Goal: Task Accomplishment & Management: Complete application form

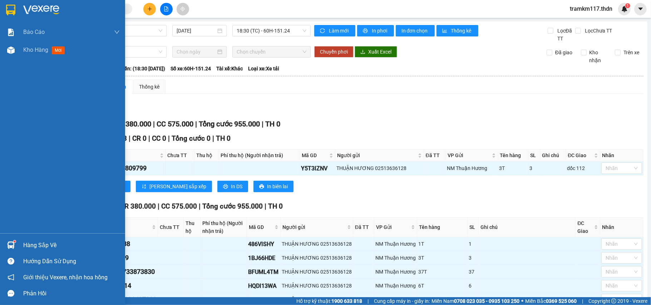
click at [11, 11] on img at bounding box center [10, 10] width 9 height 11
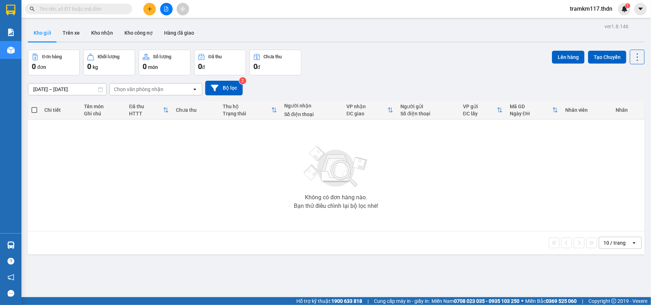
click at [61, 9] on input "text" at bounding box center [81, 9] width 84 height 8
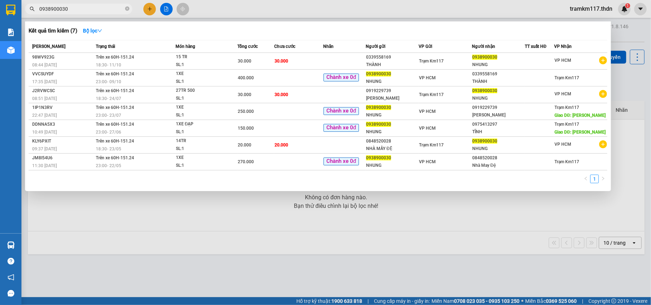
type input "0938900030"
click at [149, 8] on div at bounding box center [325, 152] width 651 height 305
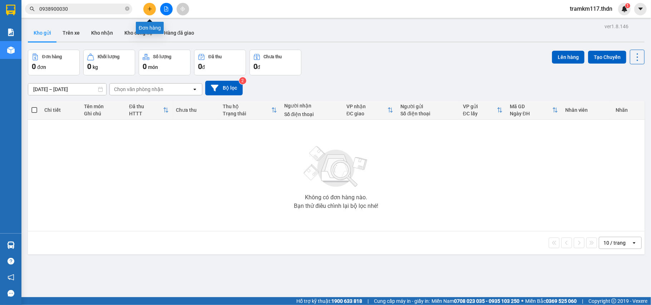
click at [151, 12] on button at bounding box center [149, 9] width 13 height 13
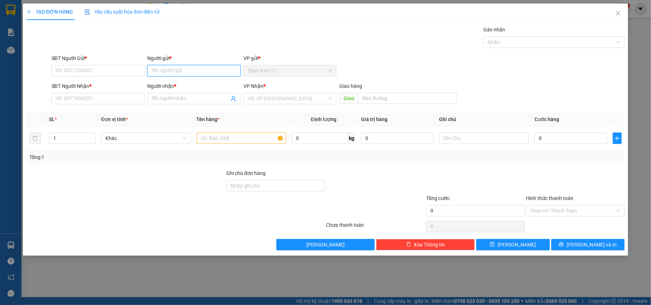
click at [188, 74] on input "Người gửi *" at bounding box center [193, 70] width 93 height 11
type input "thành"
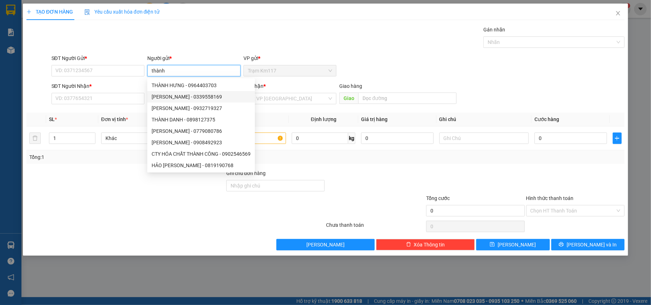
click at [183, 97] on div "[PERSON_NAME] - 0339558169" at bounding box center [201, 97] width 99 height 8
type input "0339558169"
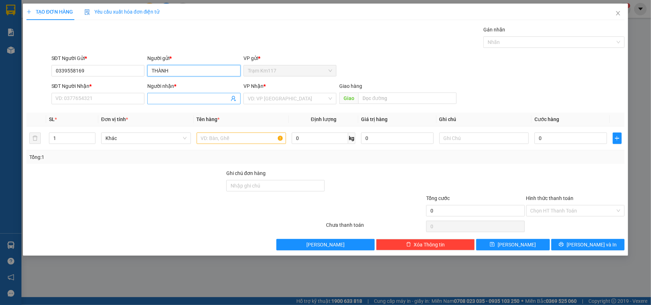
type input "THÀNH"
click at [232, 101] on icon "user-add" at bounding box center [233, 99] width 6 height 6
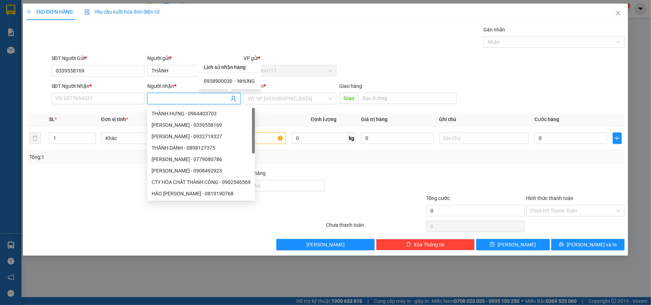
click at [228, 81] on span "0938900030" at bounding box center [218, 81] width 29 height 6
type input "0938900030"
type input "NHUNG"
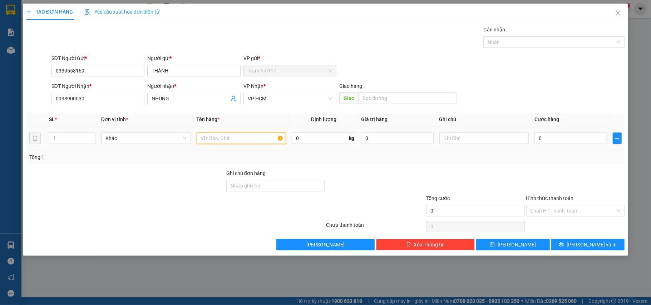
click at [233, 139] on input "text" at bounding box center [242, 138] width 90 height 11
type input "1 xe"
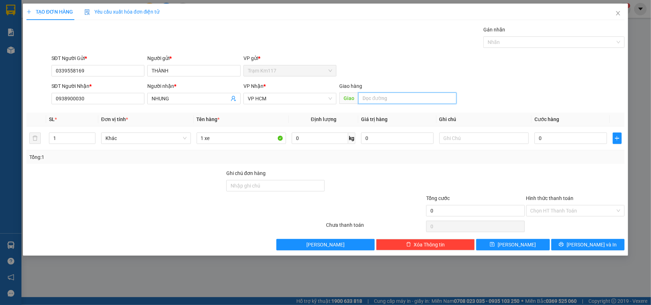
click at [393, 99] on input "text" at bounding box center [407, 98] width 98 height 11
type input "lấy hàng cô chi"
click at [562, 140] on input "0" at bounding box center [570, 138] width 72 height 11
type input "3"
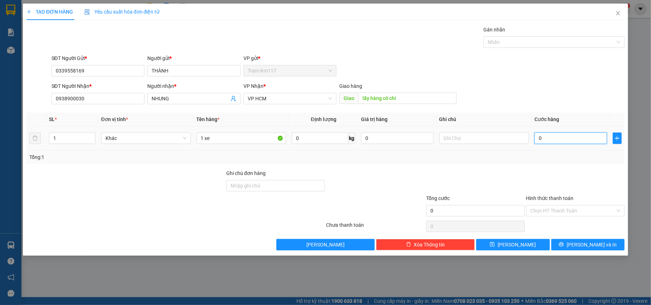
type input "3"
type input "30"
type input "300"
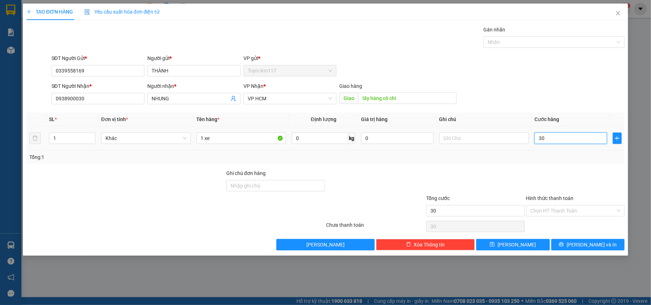
type input "300"
type input "3.000"
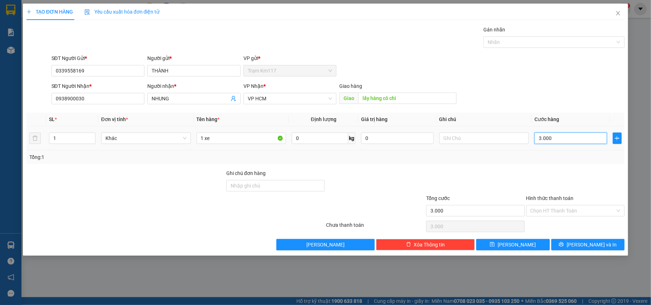
type input "30.000"
type input "300.000"
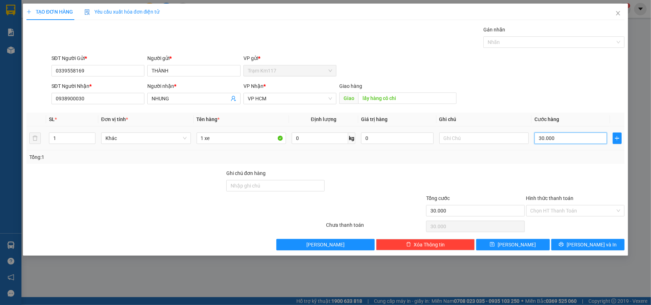
type input "300.000"
click at [515, 245] on span "[PERSON_NAME]" at bounding box center [516, 245] width 38 height 8
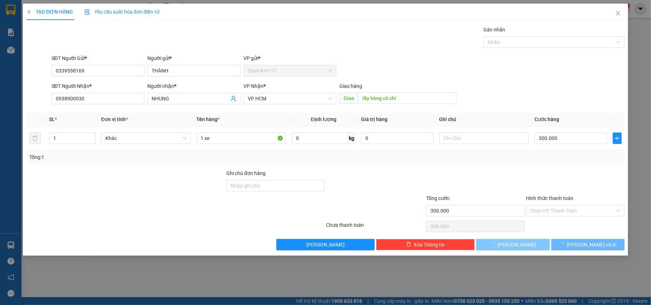
type input "0"
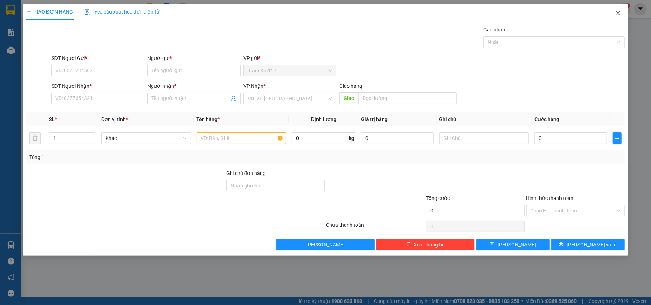
click at [618, 16] on icon "close" at bounding box center [618, 13] width 6 height 6
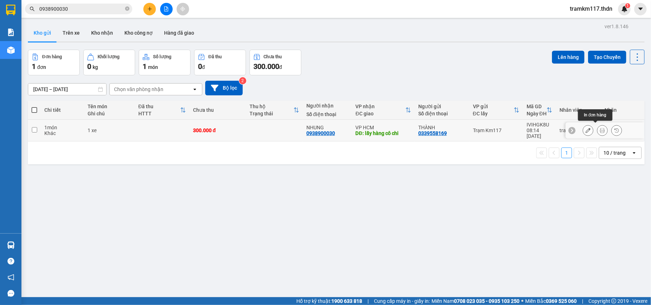
click at [600, 128] on icon at bounding box center [602, 130] width 5 height 5
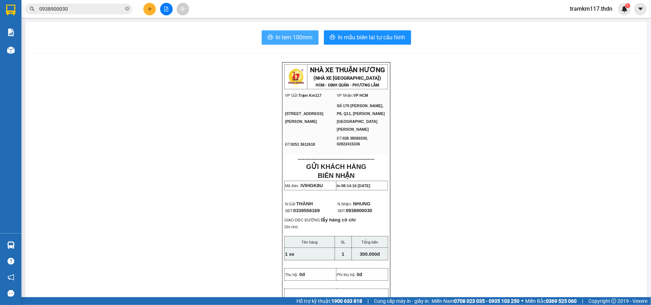
click at [276, 39] on span "In tem 100mm" at bounding box center [294, 37] width 37 height 9
click at [289, 38] on span "In tem 100mm" at bounding box center [294, 37] width 37 height 9
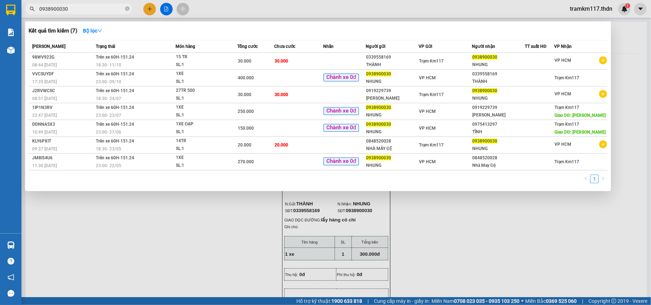
click at [84, 12] on input "0938900030" at bounding box center [81, 9] width 84 height 8
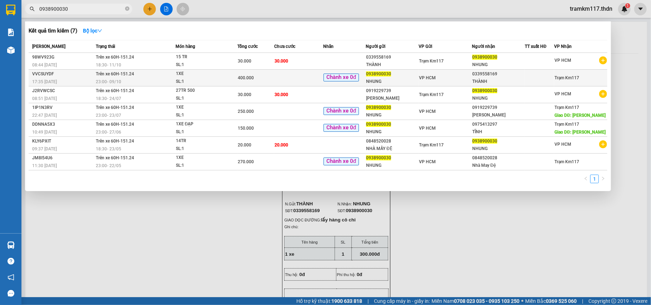
click at [251, 79] on span "400.000" at bounding box center [246, 77] width 16 height 5
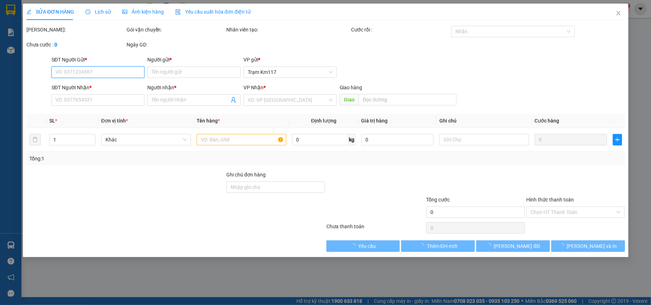
type input "0938900030"
type input "NHUNG"
type input "0339558169"
type input "THÀNH"
type input "400.000"
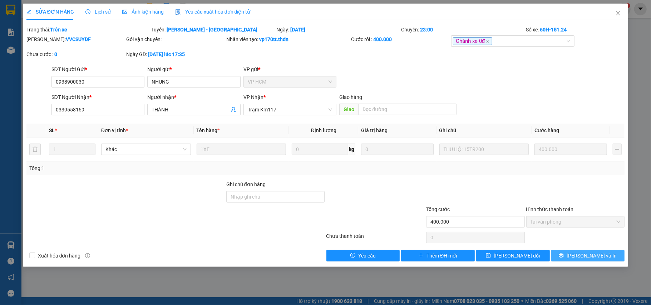
click at [592, 255] on span "[PERSON_NAME] và In" at bounding box center [591, 256] width 50 height 8
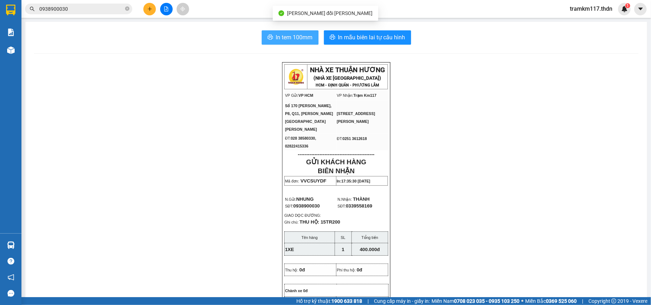
click at [294, 36] on span "In tem 100mm" at bounding box center [294, 37] width 37 height 9
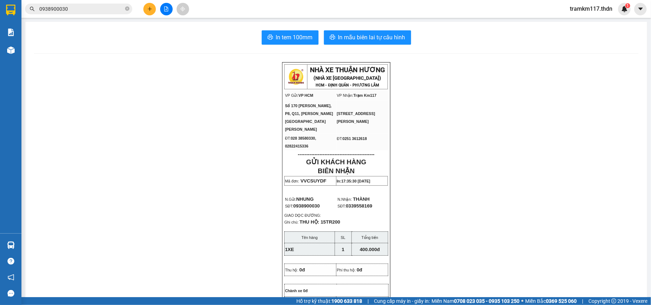
click at [90, 9] on input "0938900030" at bounding box center [81, 9] width 84 height 8
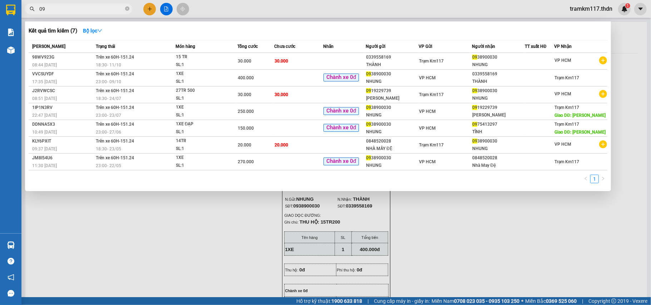
type input "0"
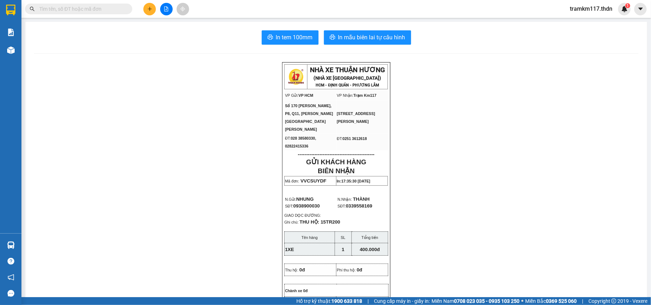
click at [166, 10] on icon "file-add" at bounding box center [166, 8] width 5 height 5
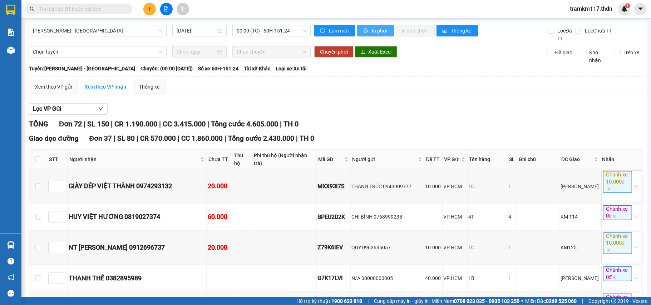
click at [372, 31] on span "In phơi" at bounding box center [380, 31] width 16 height 8
click at [373, 31] on span "In phơi" at bounding box center [380, 31] width 16 height 8
click at [98, 29] on span "[PERSON_NAME] - [GEOGRAPHIC_DATA]" at bounding box center [97, 30] width 129 height 11
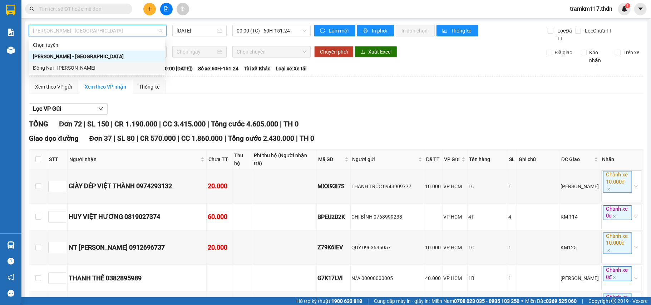
click at [66, 65] on div "Đồng Nai - [PERSON_NAME]" at bounding box center [97, 68] width 128 height 8
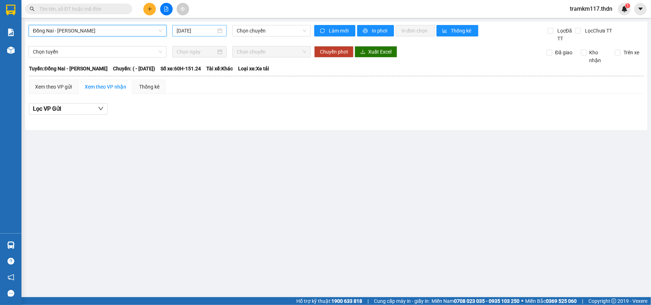
click at [204, 32] on input "[DATE]" at bounding box center [196, 31] width 39 height 8
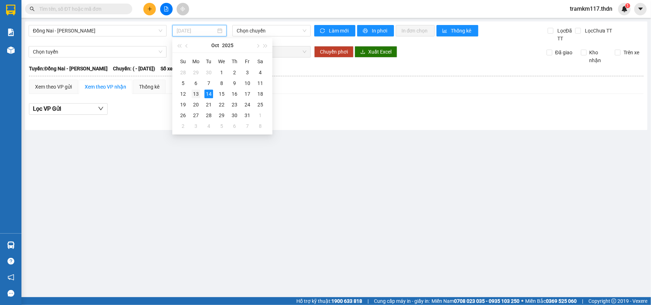
click at [195, 94] on div "13" at bounding box center [196, 94] width 9 height 9
type input "[DATE]"
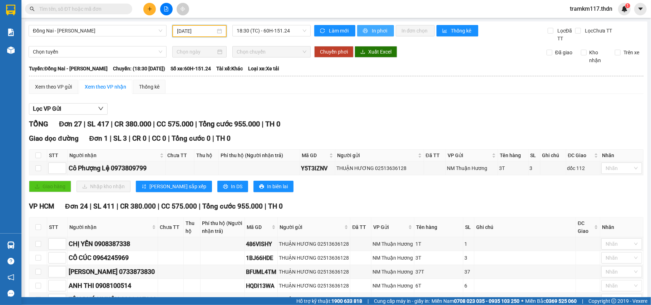
click at [364, 29] on icon "printer" at bounding box center [365, 30] width 5 height 5
click at [372, 31] on span "In phơi" at bounding box center [380, 31] width 16 height 8
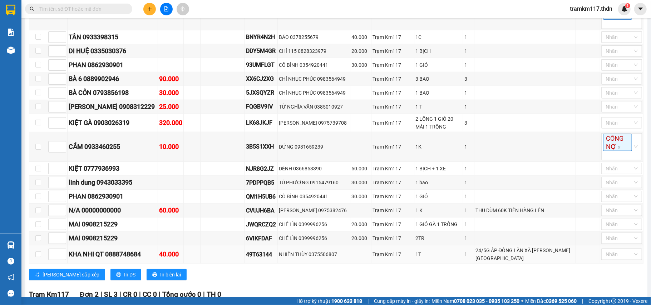
scroll to position [465, 0]
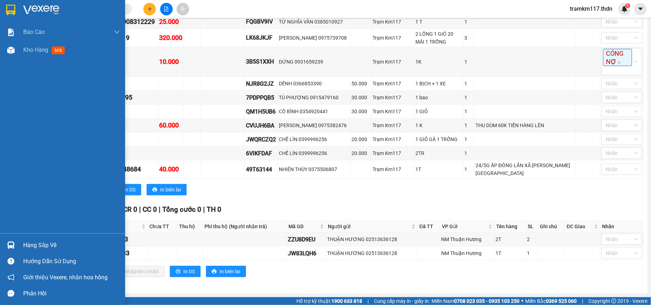
click at [9, 8] on img at bounding box center [10, 10] width 9 height 11
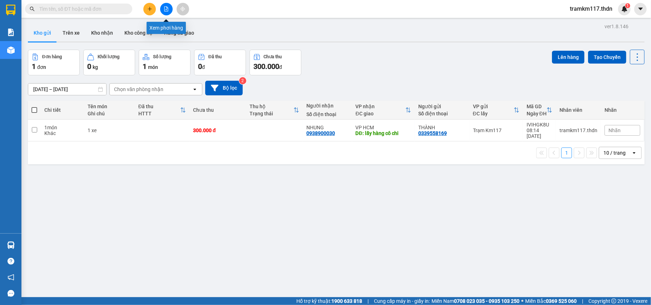
click at [164, 9] on icon "file-add" at bounding box center [166, 8] width 4 height 5
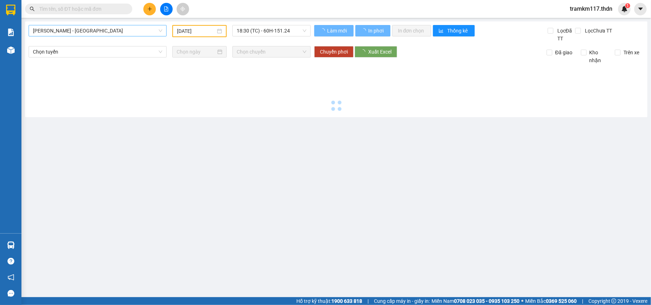
type input "[DATE]"
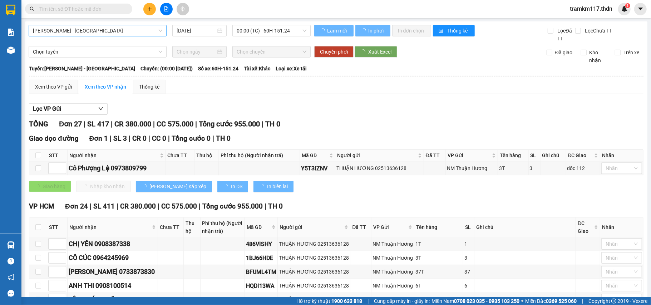
click at [104, 30] on span "[PERSON_NAME] - [GEOGRAPHIC_DATA]" at bounding box center [97, 30] width 129 height 11
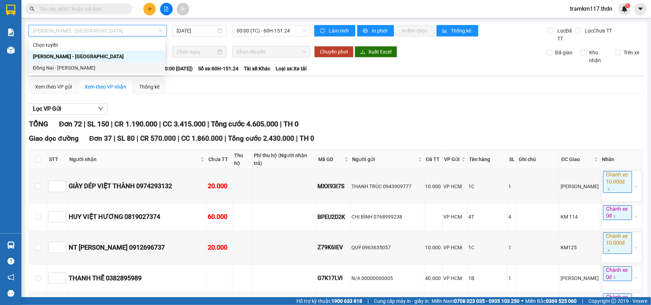
click at [79, 69] on div "Đồng Nai - [PERSON_NAME]" at bounding box center [97, 68] width 128 height 8
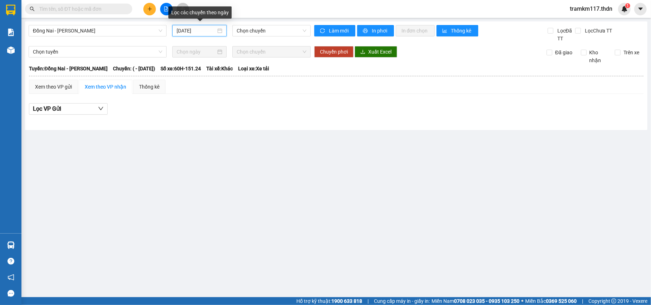
click at [194, 29] on input "[DATE]" at bounding box center [196, 31] width 39 height 8
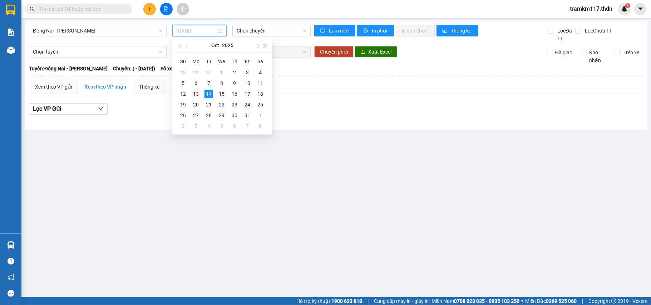
click at [196, 95] on div "13" at bounding box center [196, 94] width 9 height 9
type input "[DATE]"
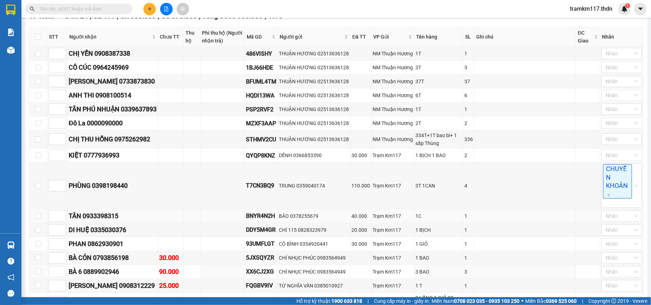
scroll to position [381, 0]
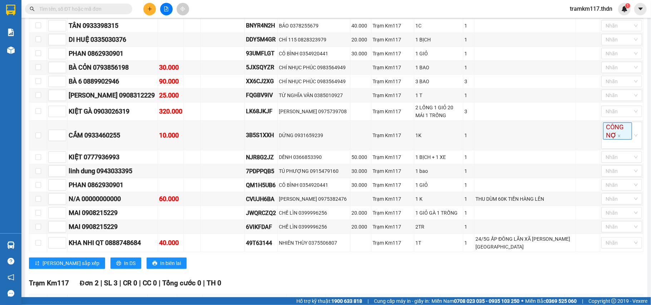
click at [147, 12] on button at bounding box center [149, 9] width 13 height 13
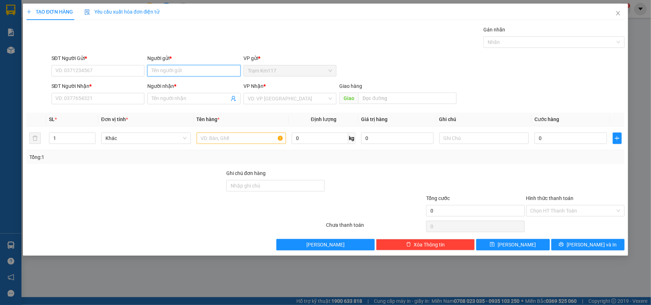
click at [183, 73] on input "Người gửi *" at bounding box center [193, 70] width 93 height 11
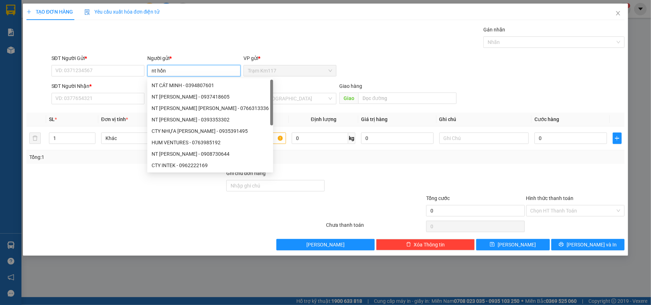
type input "nt hồng"
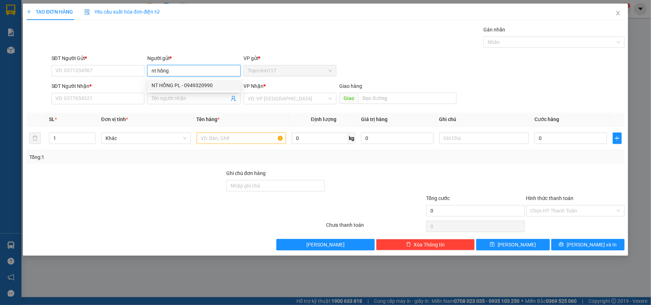
click at [202, 81] on div "NT HỒNG PL - 0949320990" at bounding box center [193, 85] width 93 height 11
type input "0949320990"
type input "NT HỒNG PL"
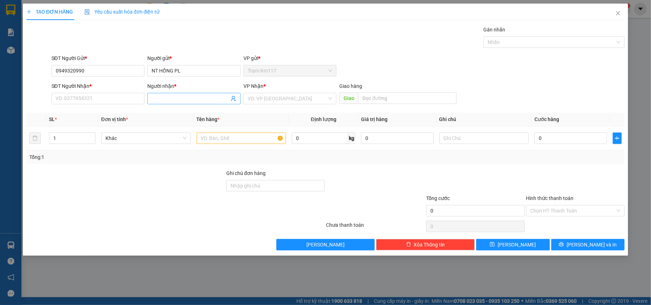
click at [233, 96] on icon "user-add" at bounding box center [233, 99] width 6 height 6
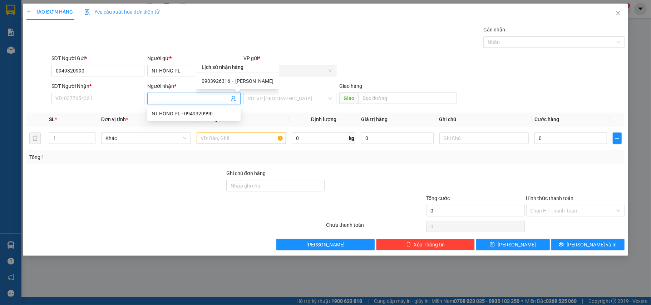
click at [232, 82] on span "-" at bounding box center [232, 81] width 1 height 6
type input "0903926316"
type input "[PERSON_NAME]"
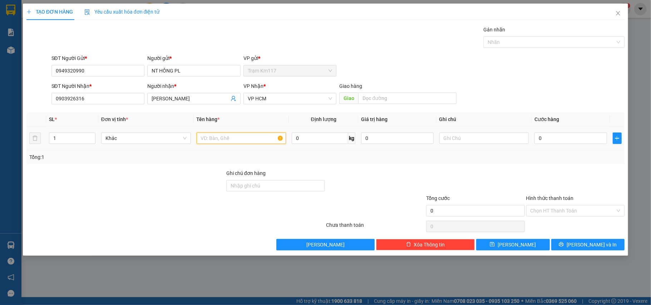
click at [238, 138] on input "text" at bounding box center [242, 138] width 90 height 11
type input "1 NIÊM PHÔNG"
click at [545, 141] on input "0" at bounding box center [570, 138] width 72 height 11
type input "2"
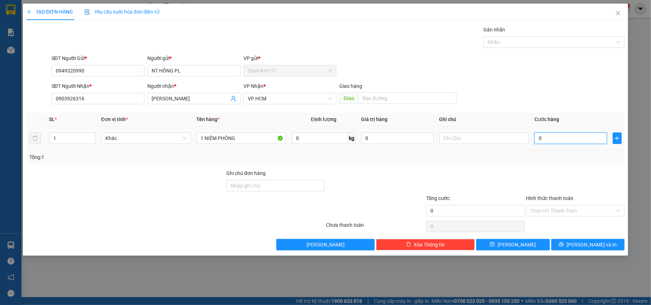
type input "2"
type input "20"
type input "200"
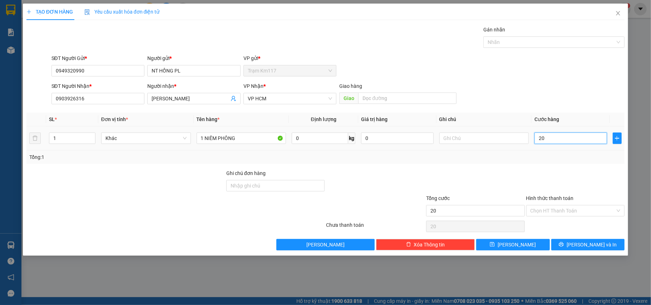
type input "200"
type input "2.000"
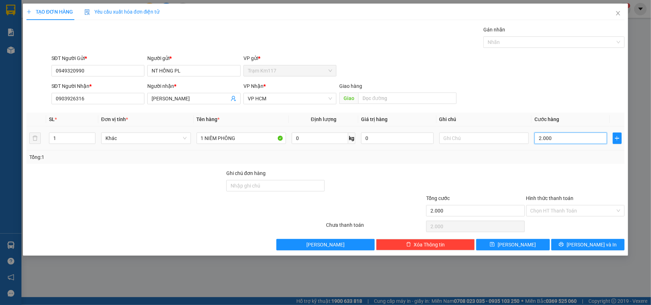
type input "20.000"
click at [554, 212] on input "Hình thức thanh toán" at bounding box center [572, 210] width 85 height 11
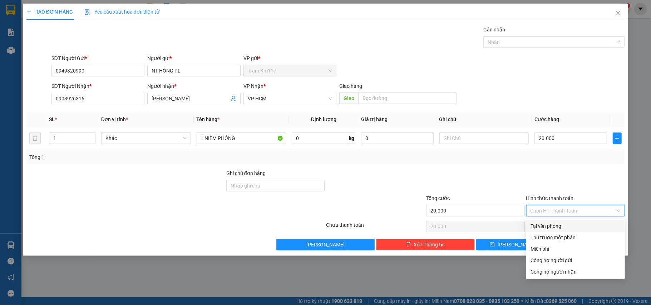
click at [546, 227] on div "Tại văn phòng" at bounding box center [575, 226] width 90 height 8
type input "0"
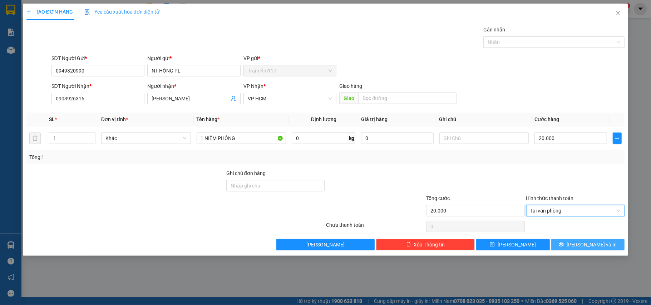
click at [564, 244] on icon "printer" at bounding box center [561, 244] width 5 height 5
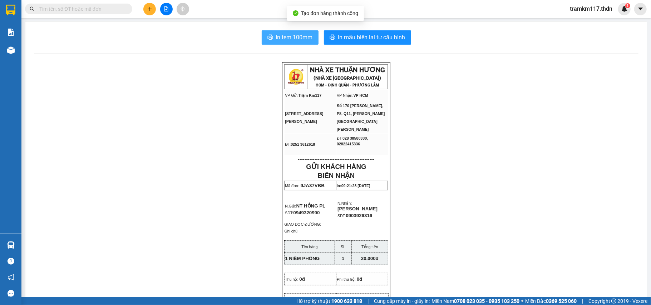
click at [282, 38] on span "In tem 100mm" at bounding box center [294, 37] width 37 height 9
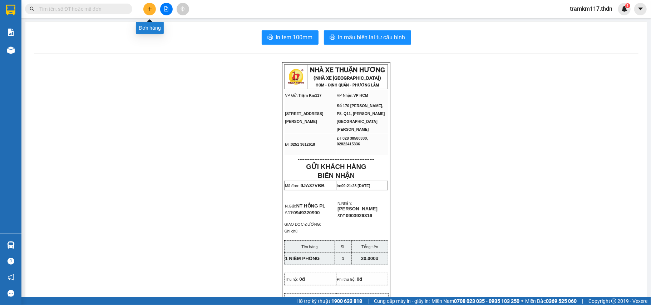
click at [150, 9] on icon "plus" at bounding box center [149, 8] width 5 height 5
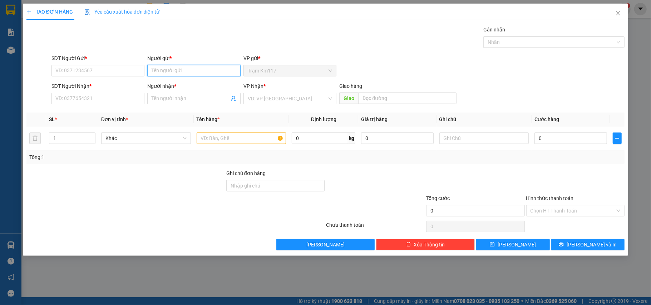
click at [179, 71] on input "Người gửi *" at bounding box center [193, 70] width 93 height 11
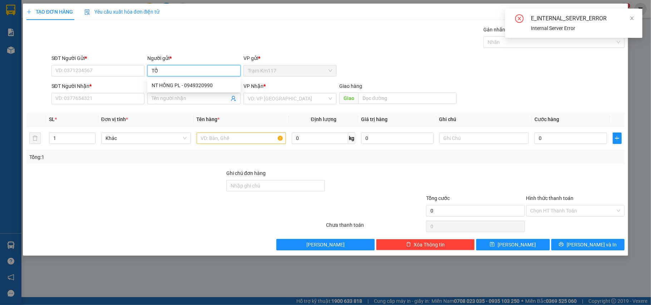
type input "T"
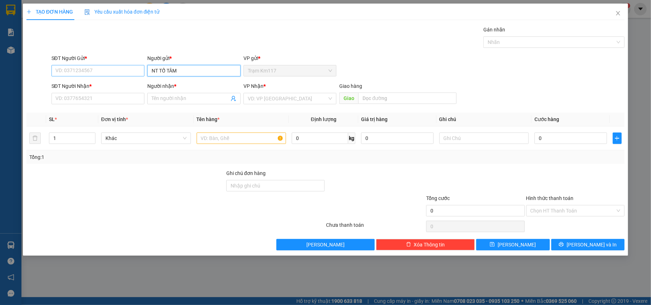
type input "NT TỐ TÂM"
click at [120, 72] on input "SĐT Người Gửi *" at bounding box center [97, 70] width 93 height 11
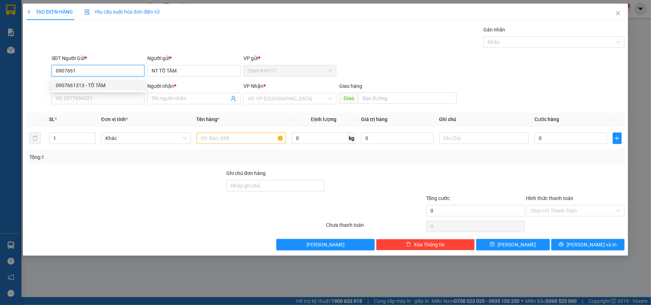
click at [99, 82] on div "0907661313 - TỐ TÂM" at bounding box center [98, 85] width 85 height 8
type input "0907661313"
type input "TỐ TÂM"
type input "0906578198"
type input "CHÂU KHOA"
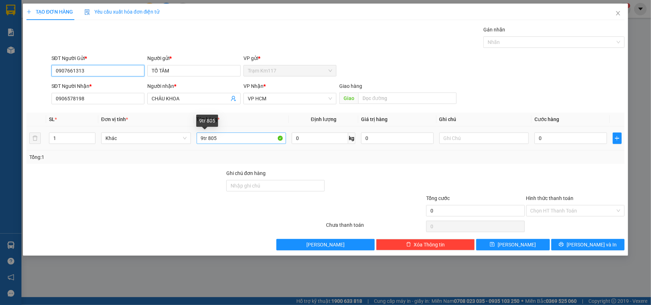
type input "0907661313"
click at [219, 142] on input "9tr 805" at bounding box center [242, 138] width 90 height 11
type input "9"
type input "28TR 618"
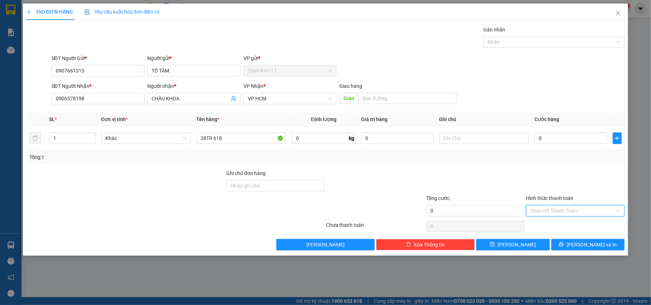
click at [558, 212] on input "Hình thức thanh toán" at bounding box center [572, 210] width 85 height 11
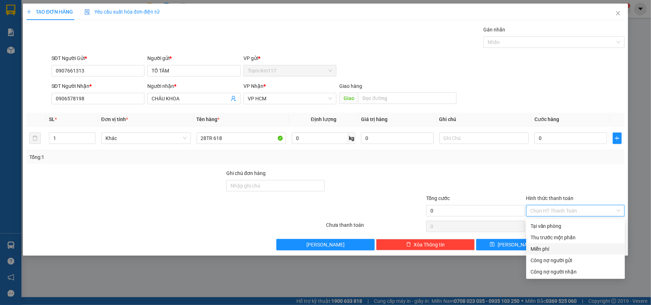
click at [538, 249] on div "Miễn phí" at bounding box center [575, 249] width 90 height 8
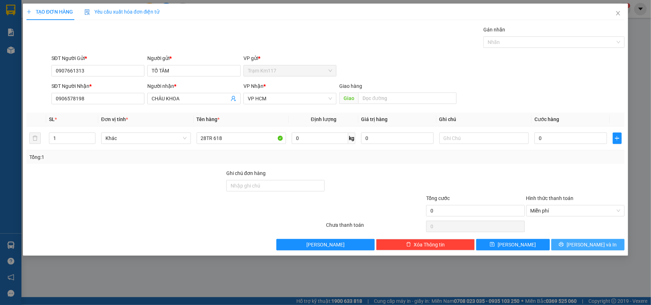
click at [585, 245] on span "[PERSON_NAME] và In" at bounding box center [591, 245] width 50 height 8
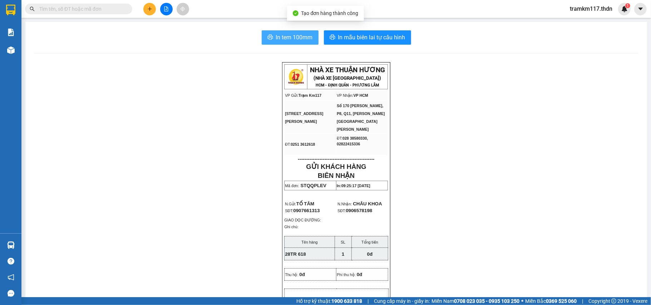
click at [284, 40] on span "In tem 100mm" at bounding box center [294, 37] width 37 height 9
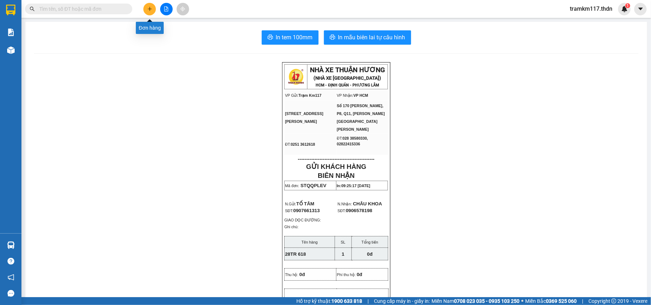
click at [148, 10] on icon "plus" at bounding box center [149, 8] width 5 height 5
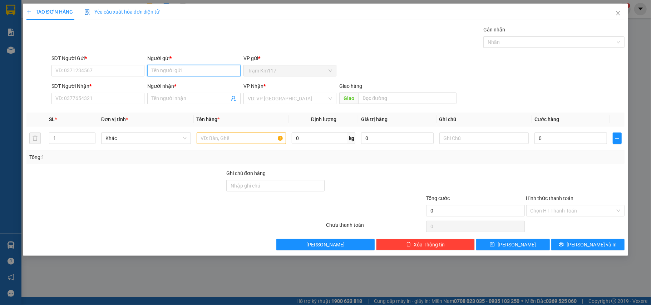
click at [172, 72] on input "Người gửi *" at bounding box center [193, 70] width 93 height 11
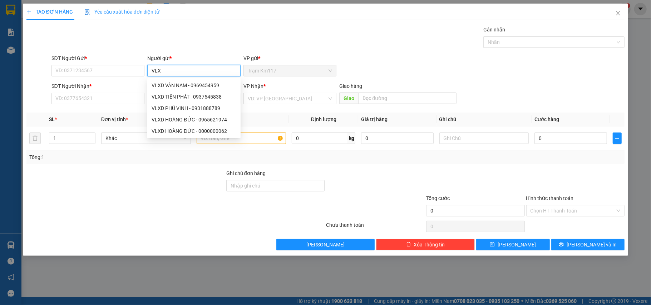
type input "VLXD"
click at [179, 120] on div "VLXD HOÀNG ĐỨC - 0965621974" at bounding box center [194, 120] width 85 height 8
type input "0965621974"
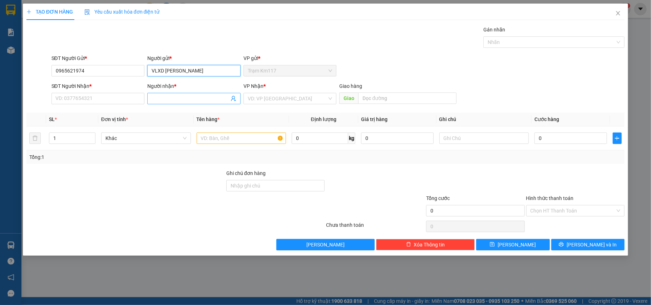
type input "VLXD [PERSON_NAME]"
click at [232, 98] on icon "user-add" at bounding box center [233, 99] width 6 height 6
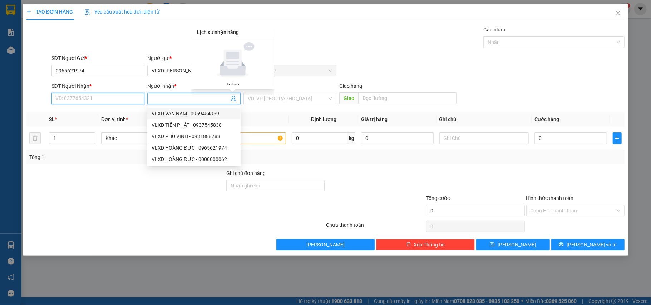
click at [106, 99] on input "SĐT Người Nhận *" at bounding box center [97, 98] width 93 height 11
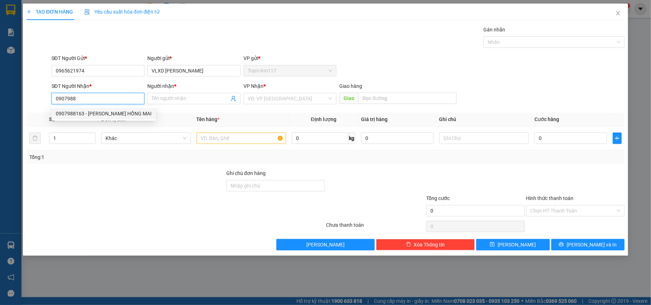
click at [99, 113] on div "0907988163 - [PERSON_NAME] HỒNG MAI" at bounding box center [104, 114] width 96 height 8
type input "0907988163"
type input "HOA VẢI HỒNG MAI"
type input "0907988163"
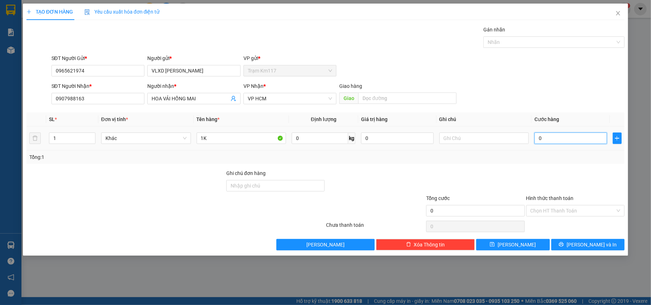
click at [551, 140] on input "0" at bounding box center [570, 138] width 72 height 11
type input "1"
type input "10"
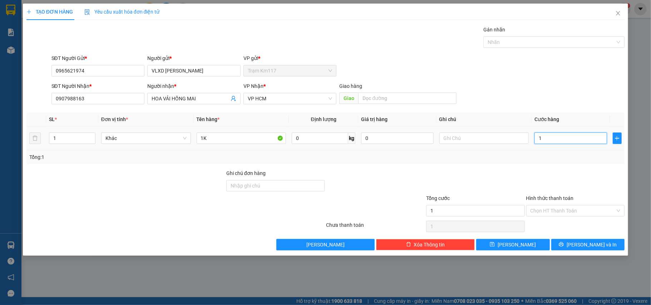
type input "10"
type input "100"
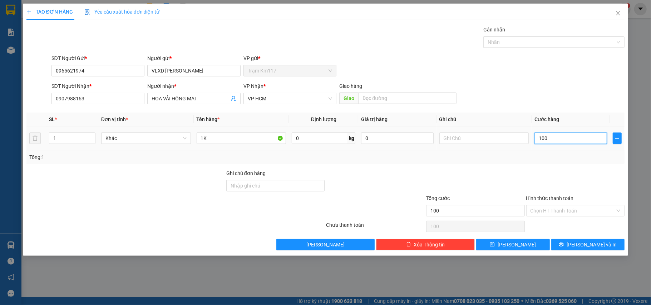
type input "1.000"
type input "10.000"
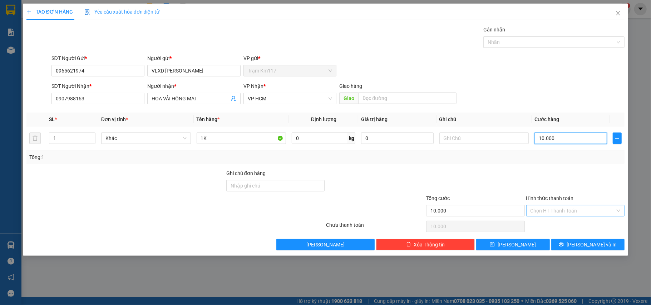
type input "10.000"
click at [560, 210] on input "Hình thức thanh toán" at bounding box center [572, 210] width 85 height 11
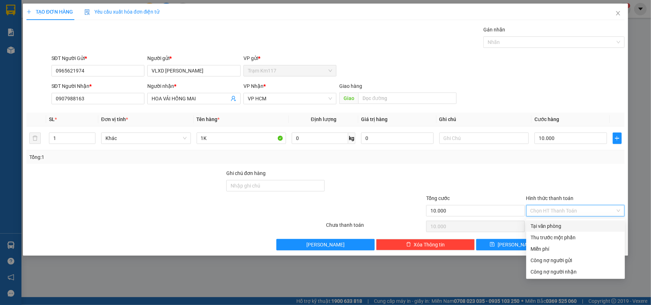
click at [551, 223] on div "Tại văn phòng" at bounding box center [575, 226] width 90 height 8
type input "0"
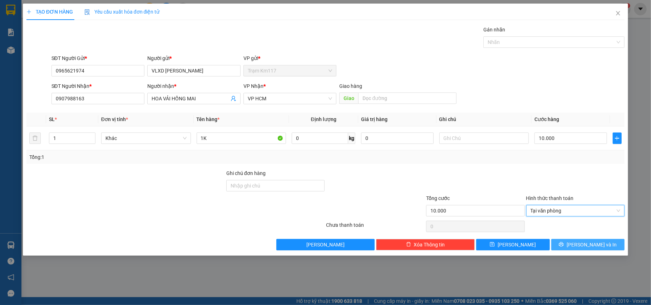
click at [584, 248] on span "[PERSON_NAME] và In" at bounding box center [591, 245] width 50 height 8
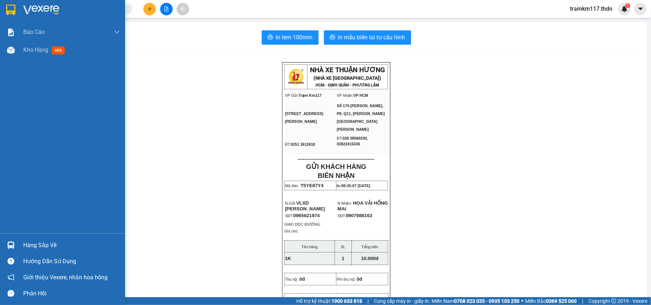
click at [11, 10] on img at bounding box center [10, 10] width 9 height 11
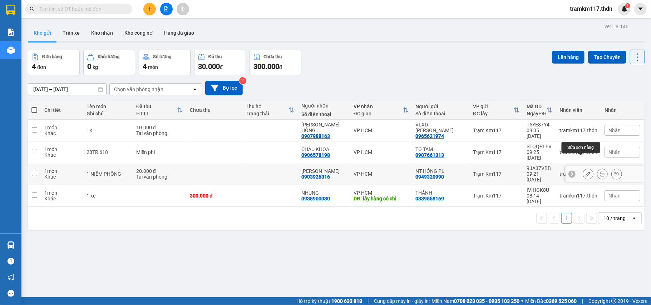
click at [585, 172] on icon at bounding box center [587, 174] width 5 height 5
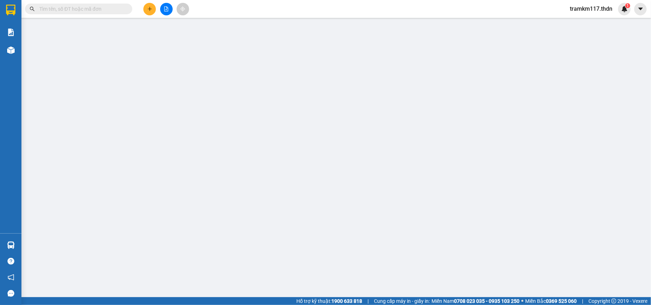
type input "0949320990"
type input "NT HỒNG PL"
type input "0903926316"
type input "[PERSON_NAME]"
type input "20.000"
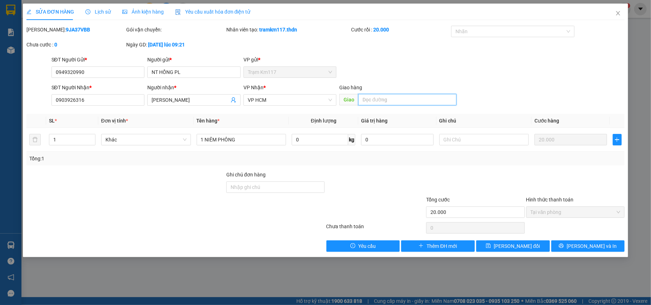
click at [380, 100] on input "text" at bounding box center [407, 99] width 98 height 11
type input "P"
type input "[PERSON_NAME]"
click at [522, 249] on span "[PERSON_NAME] đổi" at bounding box center [516, 246] width 46 height 8
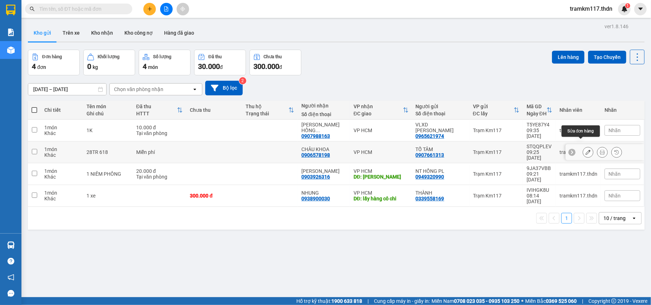
click at [585, 150] on icon at bounding box center [587, 152] width 5 height 5
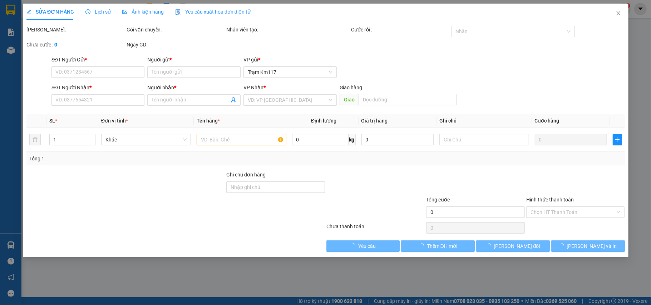
type input "0907661313"
type input "TỐ TÂM"
type input "0906578198"
type input "CHÂU KHOA"
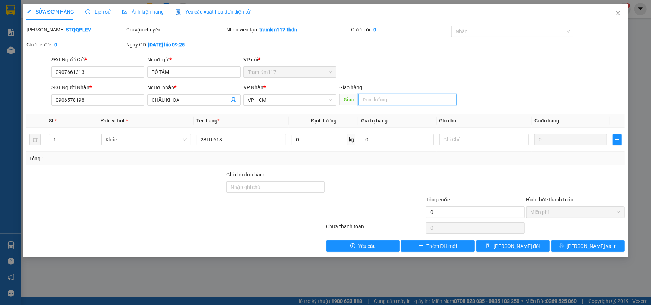
click at [389, 100] on input "text" at bounding box center [407, 99] width 98 height 11
type input "125"
click at [520, 247] on span "[PERSON_NAME] đổi" at bounding box center [516, 246] width 46 height 8
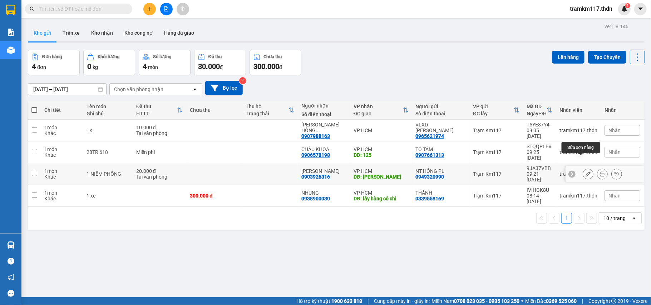
click at [585, 172] on icon at bounding box center [587, 174] width 5 height 5
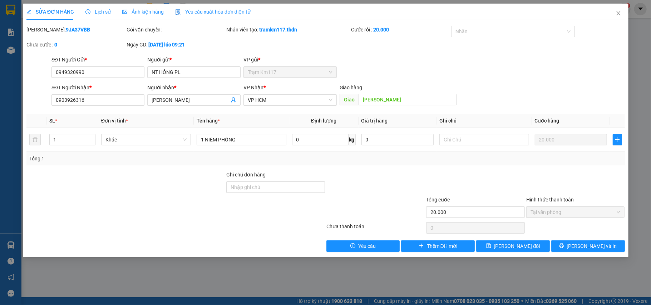
type input "0949320990"
type input "NT HỒNG PL"
type input "0903926316"
type input "[PERSON_NAME]"
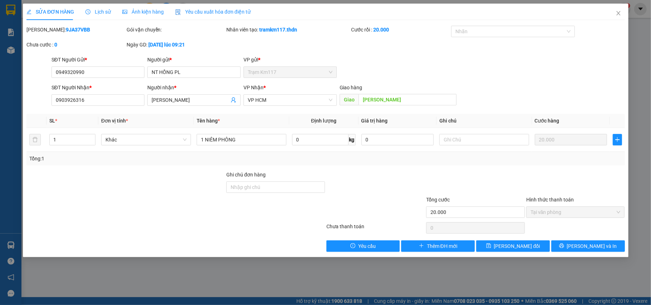
type input "20.000"
click at [359, 99] on input "[PERSON_NAME]" at bounding box center [407, 99] width 98 height 11
type input "LẦY [PERSON_NAME]"
click at [508, 248] on span "[PERSON_NAME] đổi" at bounding box center [516, 246] width 46 height 8
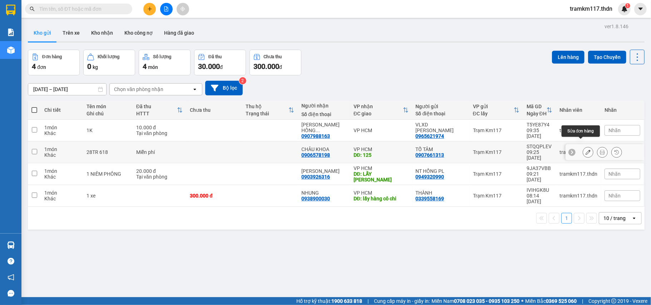
click at [585, 150] on icon at bounding box center [587, 152] width 5 height 5
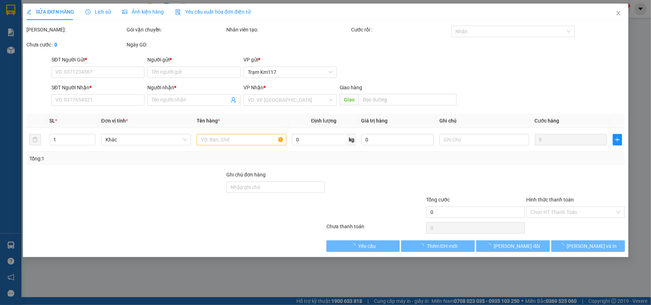
type input "0907661313"
type input "TỐ TÂM"
type input "0906578198"
type input "CHÂU KHOA"
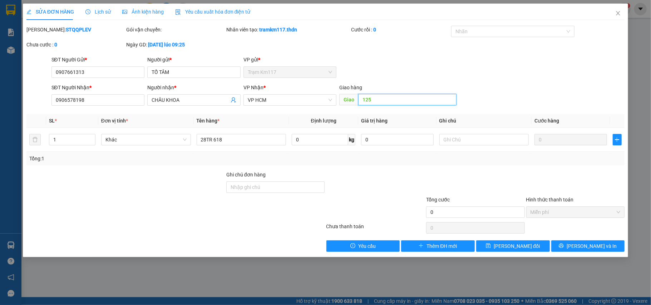
click at [369, 97] on input "125" at bounding box center [407, 99] width 98 height 11
type input "LẤY 125"
click at [515, 247] on span "[PERSON_NAME] đổi" at bounding box center [516, 246] width 46 height 8
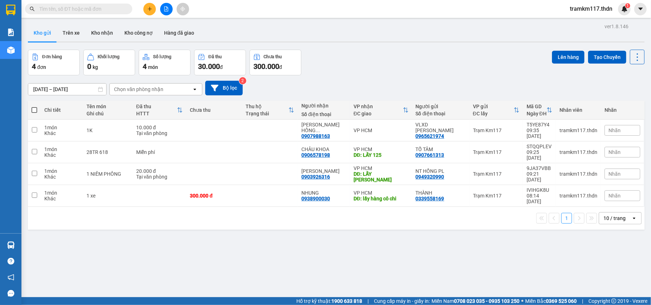
click at [69, 10] on input "text" at bounding box center [81, 9] width 84 height 8
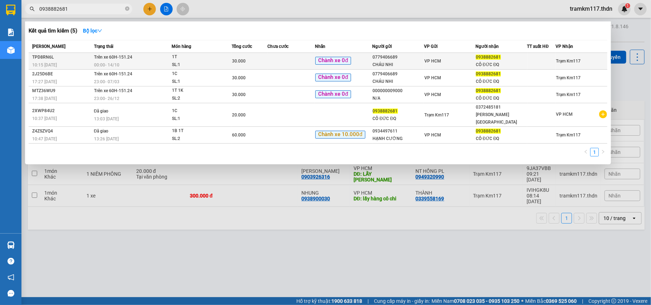
type input "0938882681"
click at [115, 63] on span "00:00 [DATE]" at bounding box center [106, 65] width 25 height 5
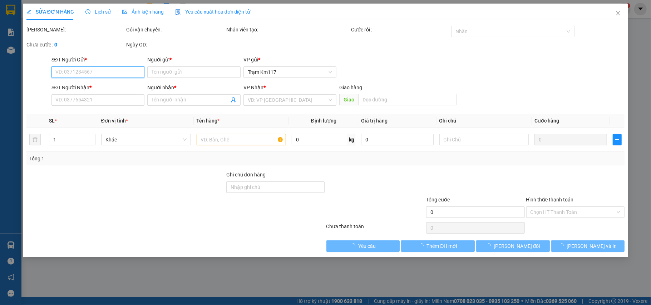
type input "0779406689"
type input "CHÁU NHI"
type input "0938882681"
type input "CÔ ĐỨC ĐQ"
type input "30.000"
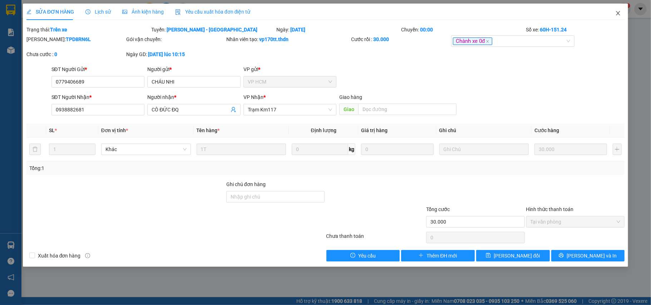
click at [617, 12] on icon "close" at bounding box center [618, 13] width 6 height 6
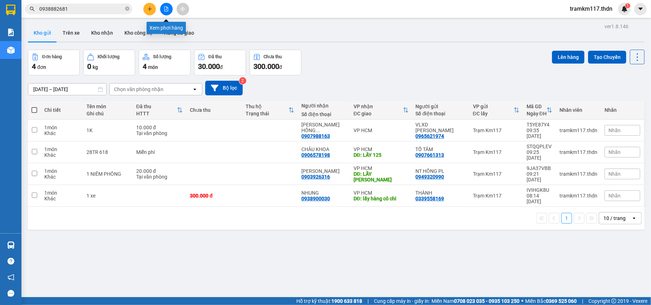
click at [165, 10] on icon "file-add" at bounding box center [166, 8] width 5 height 5
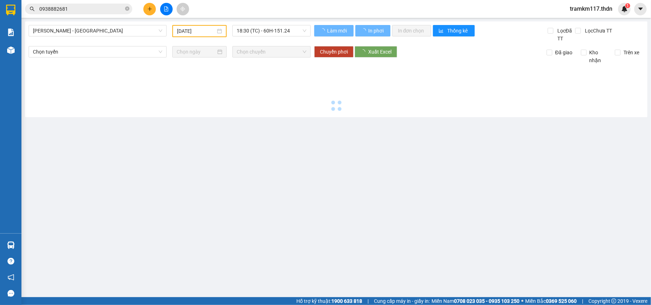
type input "[DATE]"
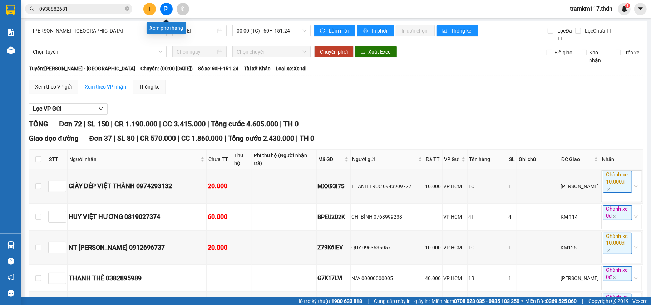
click at [167, 9] on icon "file-add" at bounding box center [166, 8] width 4 height 5
click at [165, 5] on button at bounding box center [166, 9] width 13 height 13
click at [119, 29] on span "[PERSON_NAME] - [GEOGRAPHIC_DATA]" at bounding box center [97, 30] width 129 height 11
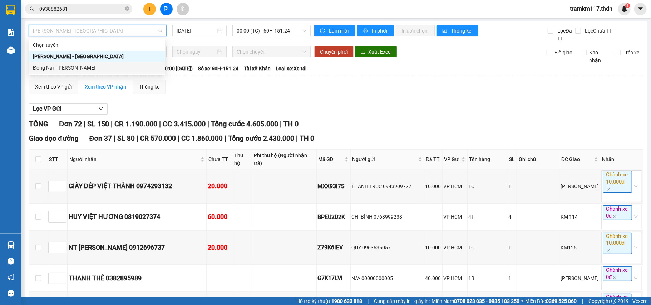
click at [71, 66] on div "Đồng Nai - [PERSON_NAME]" at bounding box center [97, 68] width 128 height 8
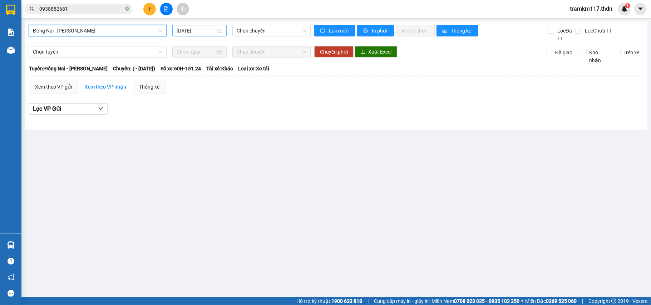
click at [191, 29] on input "[DATE]" at bounding box center [196, 31] width 39 height 8
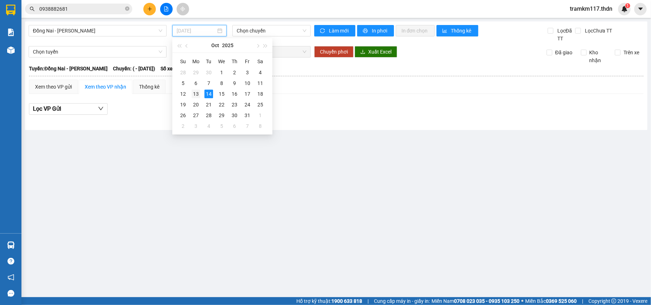
click at [194, 95] on div "13" at bounding box center [196, 94] width 9 height 9
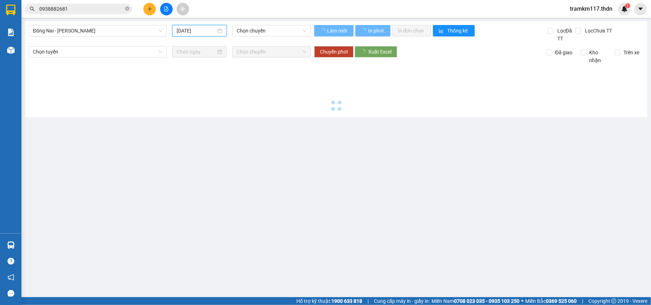
type input "[DATE]"
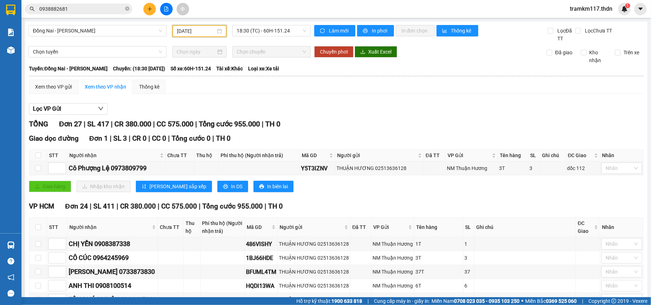
scroll to position [238, 0]
